Goal: Find specific page/section: Find specific page/section

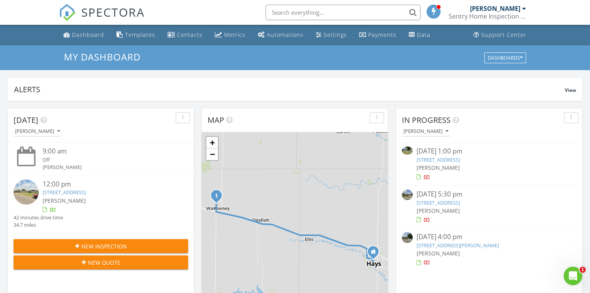
scroll to position [714, 600]
click at [566, 286] on div "In Progress Joshua Fleenor 08/23/25 1:00 pm 303 E 3rd St, Palco, KS 67657 Joshu…" at bounding box center [489, 220] width 186 height 225
click at [575, 271] on icon "Open Intercom Messenger" at bounding box center [572, 274] width 13 height 13
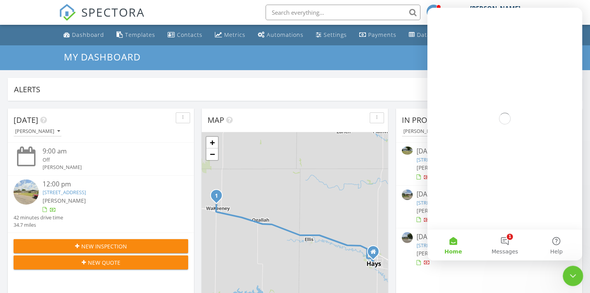
scroll to position [0, 0]
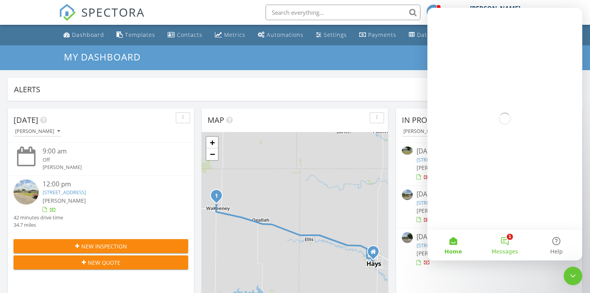
click at [511, 237] on button "1 Messages" at bounding box center [504, 244] width 51 height 31
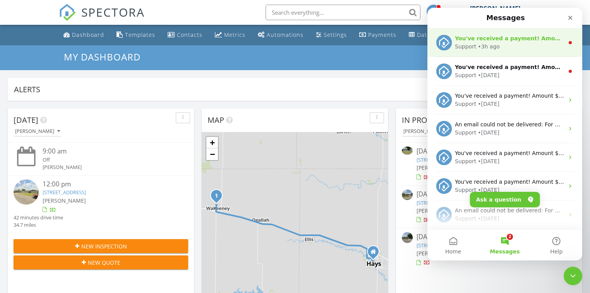
click at [511, 46] on div "Support • 3h ago" at bounding box center [509, 47] width 109 height 8
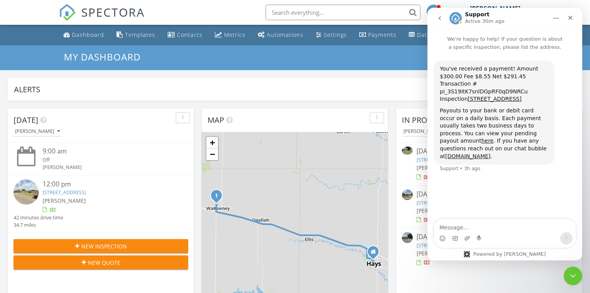
click at [438, 18] on icon "go back" at bounding box center [440, 18] width 6 height 6
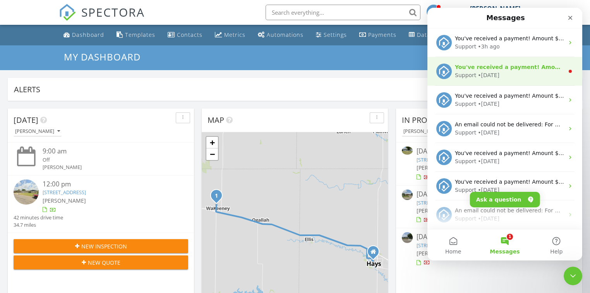
click at [499, 77] on div "Support • 1d ago" at bounding box center [509, 75] width 109 height 8
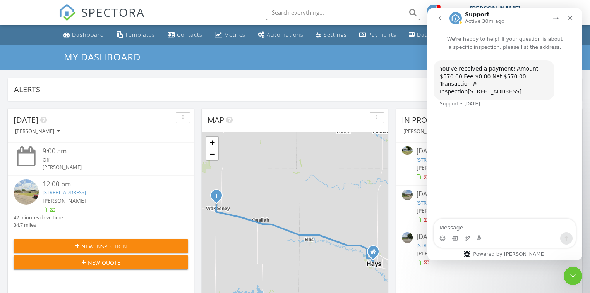
click at [435, 12] on button "go back" at bounding box center [440, 18] width 15 height 15
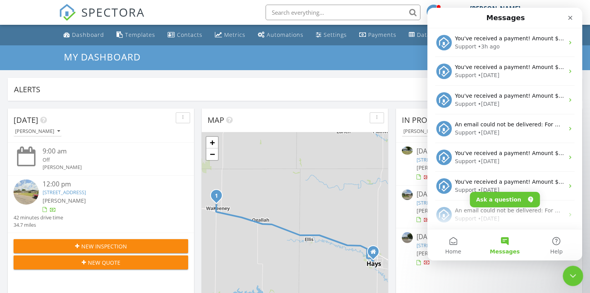
click at [574, 276] on icon "Close Intercom Messenger" at bounding box center [571, 274] width 9 height 9
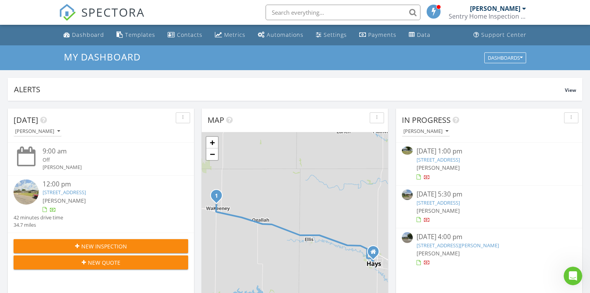
click at [477, 244] on link "151 W 1st St N, Cheyenne Wells, CO 80810" at bounding box center [458, 245] width 82 height 7
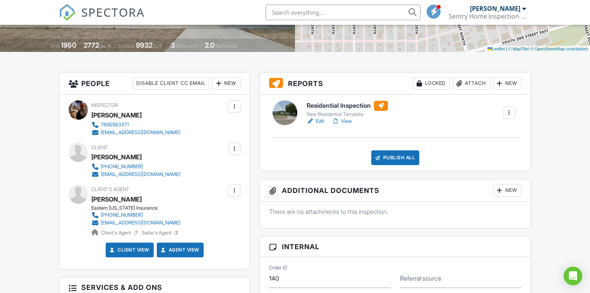
click at [321, 119] on link "Edit" at bounding box center [315, 121] width 17 height 8
